Goal: Navigation & Orientation: Find specific page/section

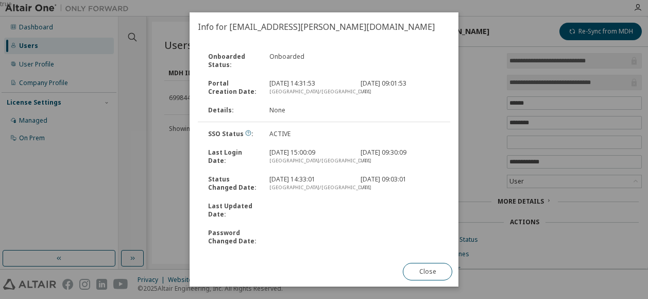
scroll to position [29, 0]
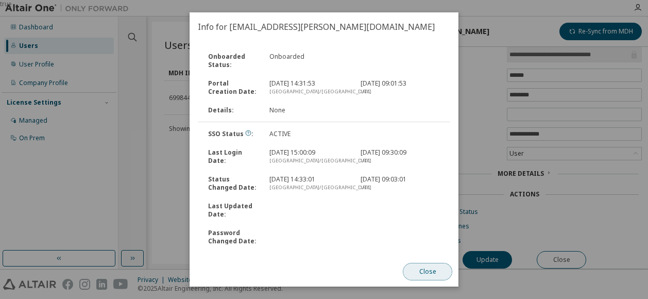
click at [424, 280] on button "Close" at bounding box center [427, 272] width 49 height 18
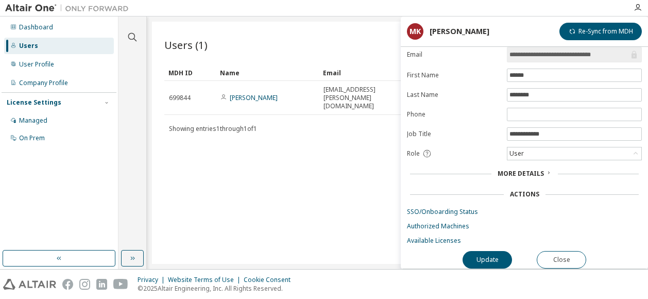
click at [62, 44] on div "Users" at bounding box center [59, 46] width 110 height 16
click at [566, 254] on button "Close" at bounding box center [561, 260] width 49 height 18
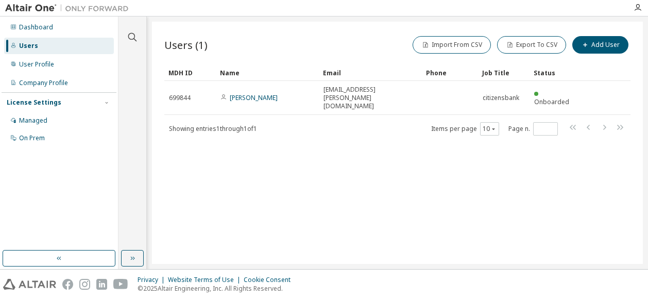
click at [55, 48] on div "Users" at bounding box center [59, 46] width 110 height 16
click at [134, 35] on icon "button" at bounding box center [132, 37] width 12 height 12
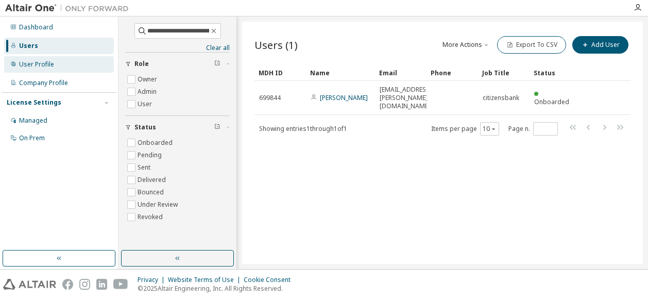
click at [53, 62] on div "User Profile" at bounding box center [36, 64] width 35 height 8
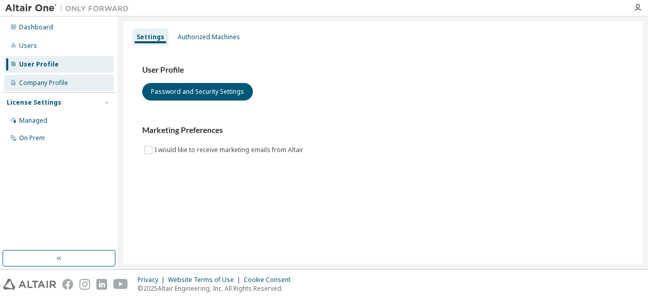
click at [53, 82] on div "Company Profile" at bounding box center [43, 83] width 49 height 8
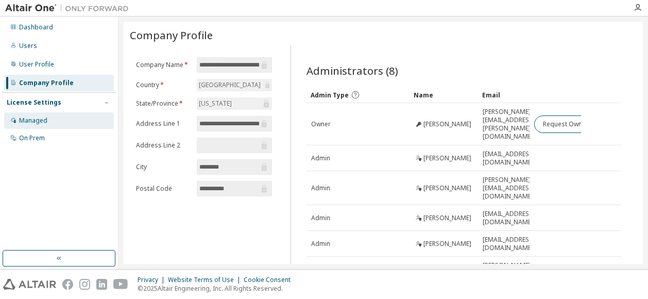
click at [32, 118] on div "Managed" at bounding box center [33, 120] width 28 height 8
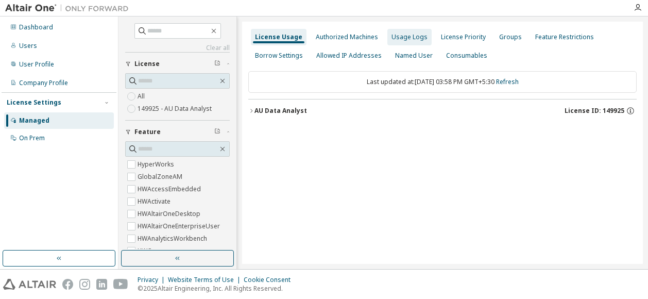
click at [397, 39] on div "Usage Logs" at bounding box center [409, 37] width 36 height 8
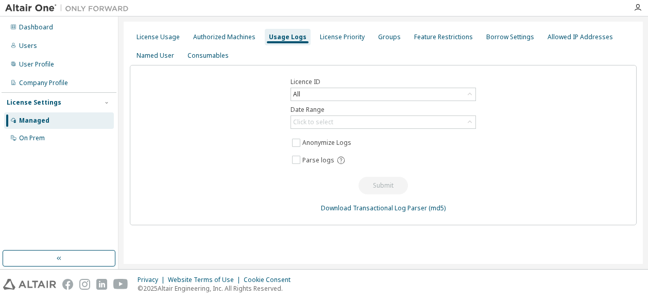
click at [50, 120] on div "Managed" at bounding box center [59, 120] width 110 height 16
